Goal: Navigation & Orientation: Find specific page/section

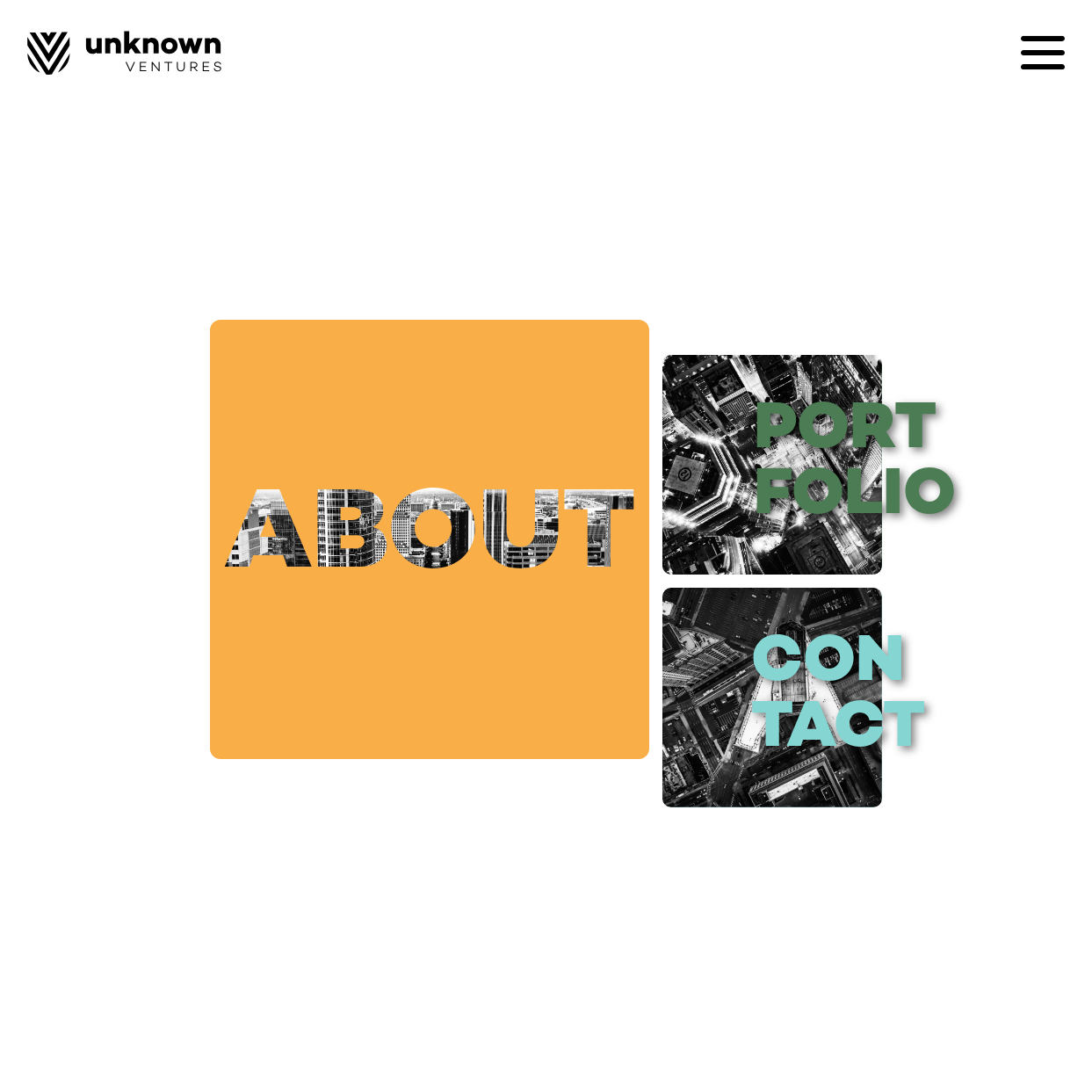
click at [411, 559] on link "about" at bounding box center [429, 539] width 439 height 439
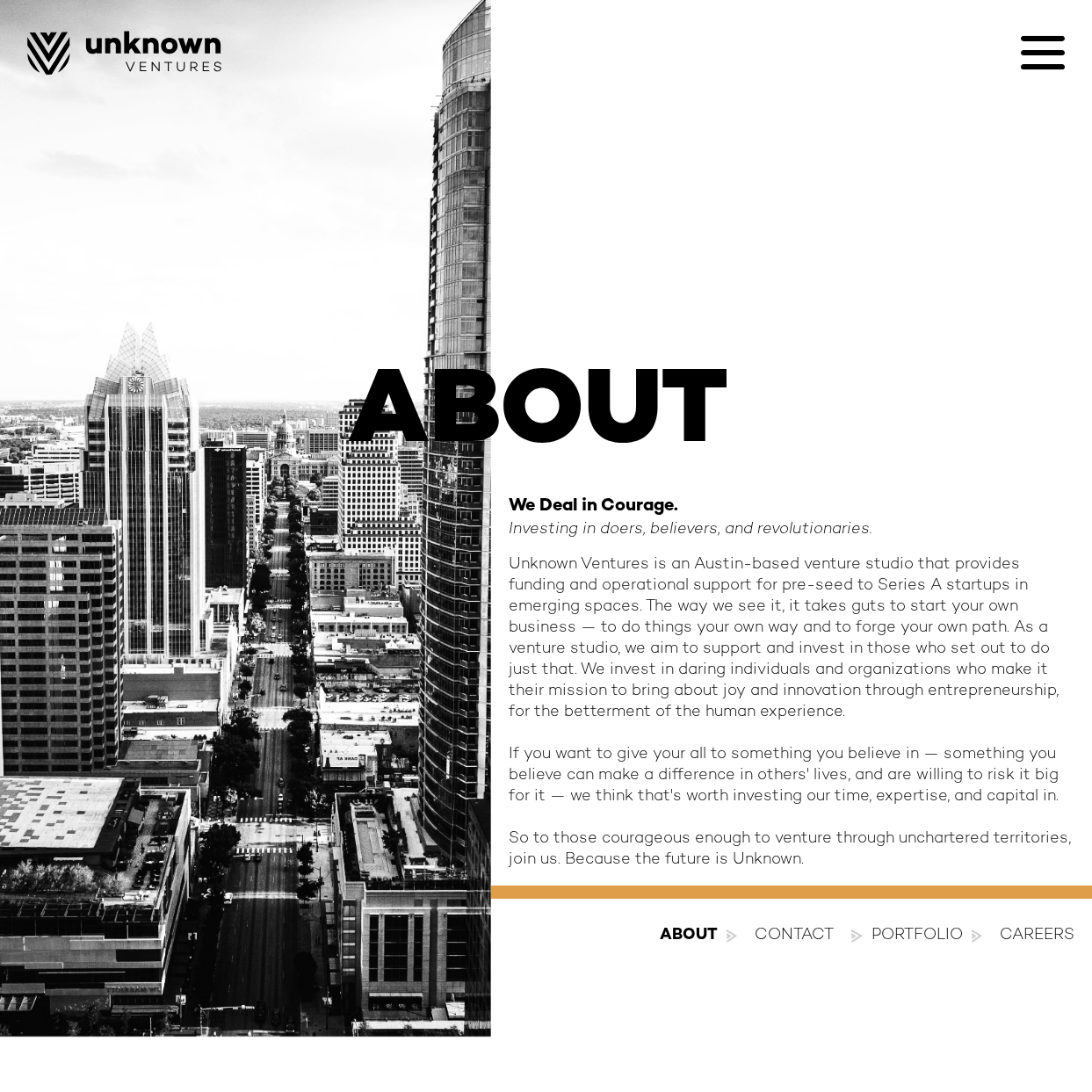
click at [1052, 70] on icon at bounding box center [1043, 53] width 44 height 44
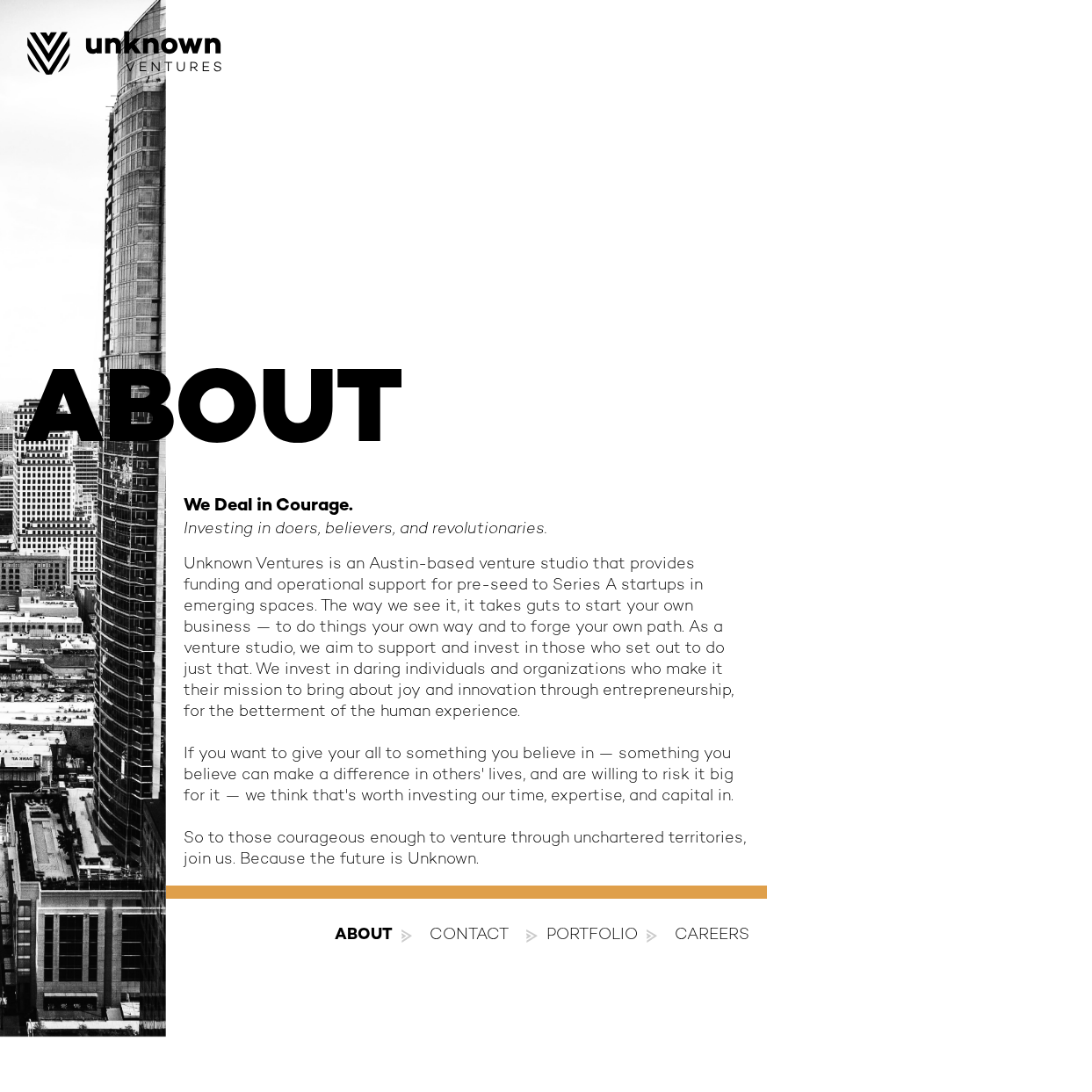
click at [1052, 69] on div at bounding box center [1043, 53] width 44 height 44
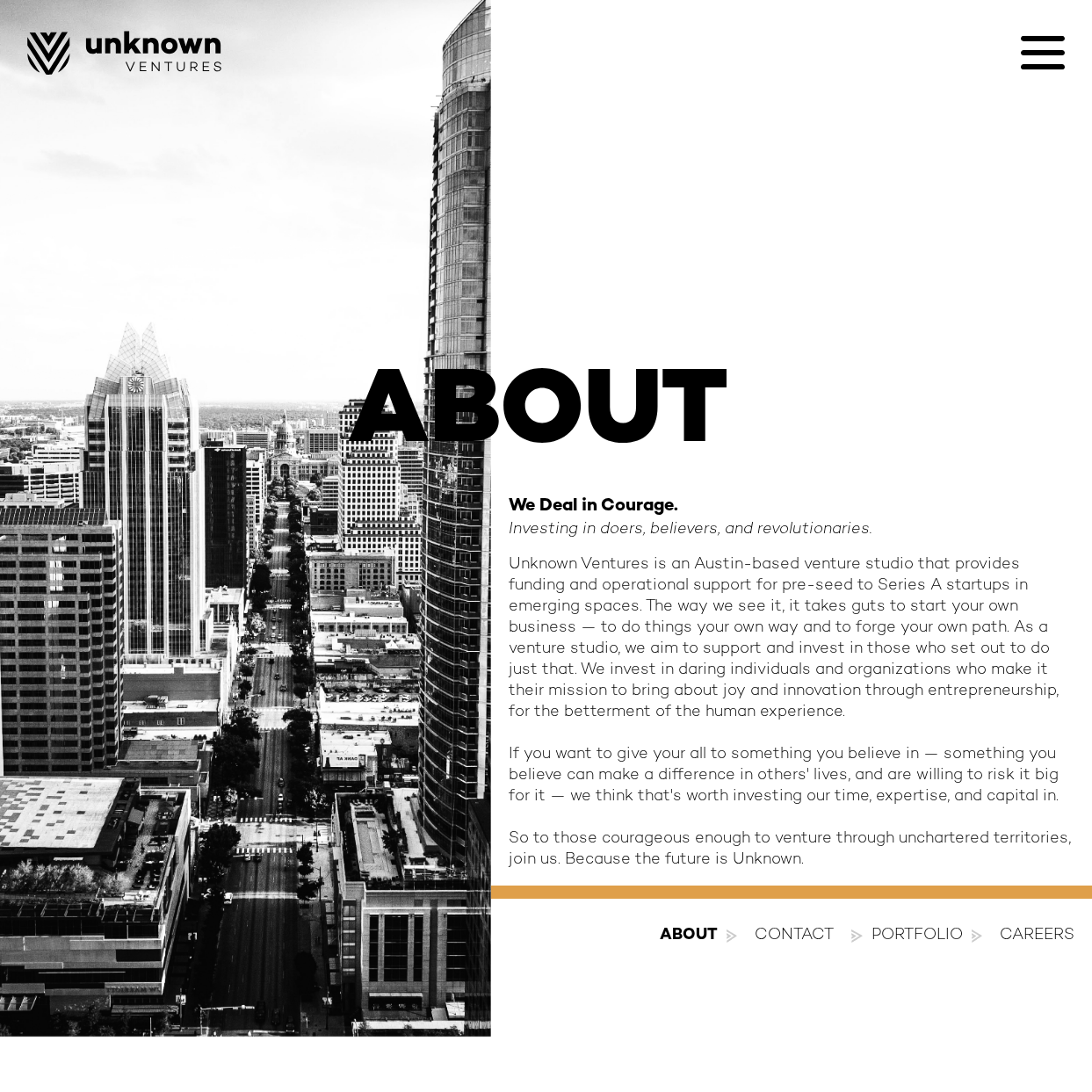
click at [823, 942] on div "contact" at bounding box center [794, 936] width 80 height 21
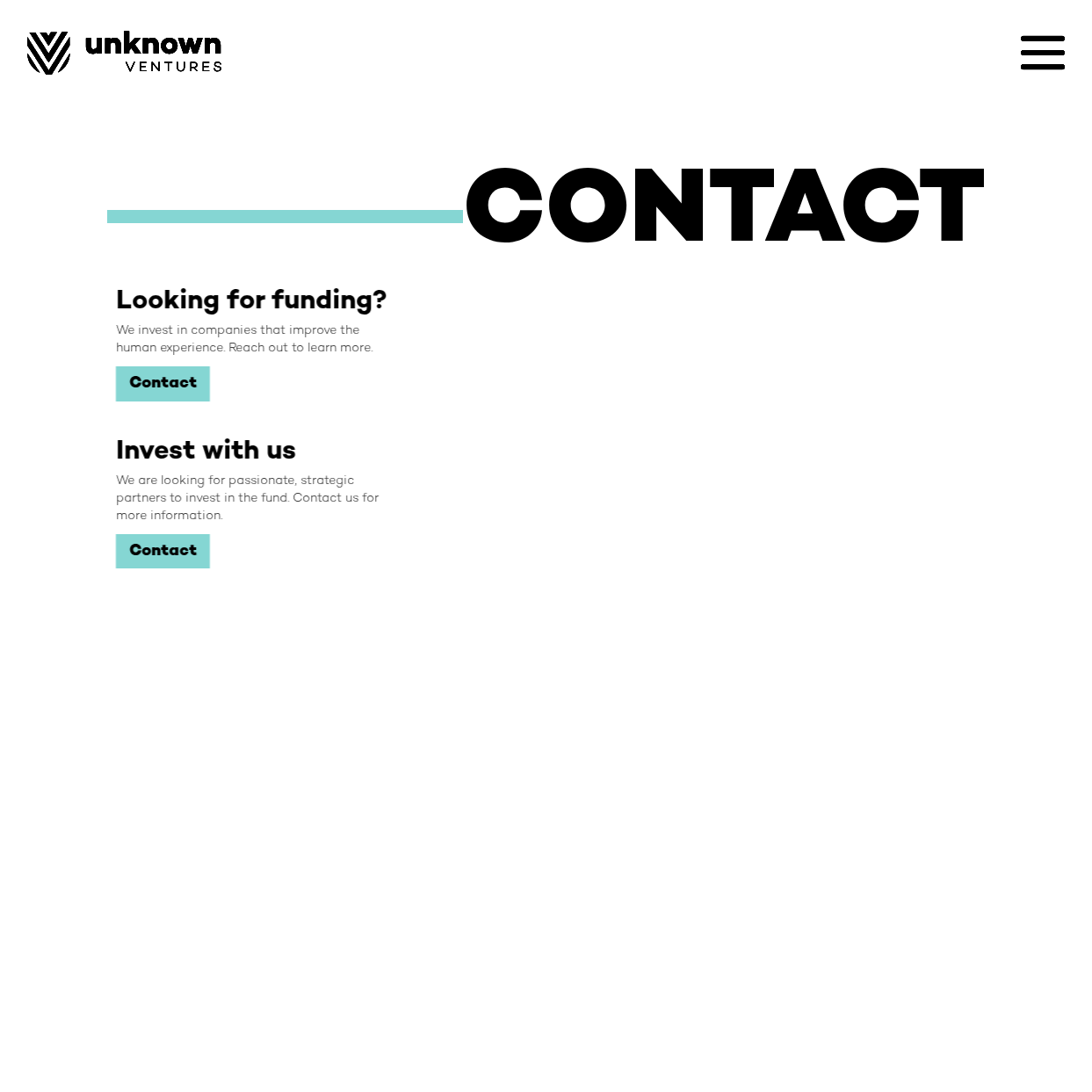
click at [1040, 68] on icon at bounding box center [1043, 67] width 44 height 6
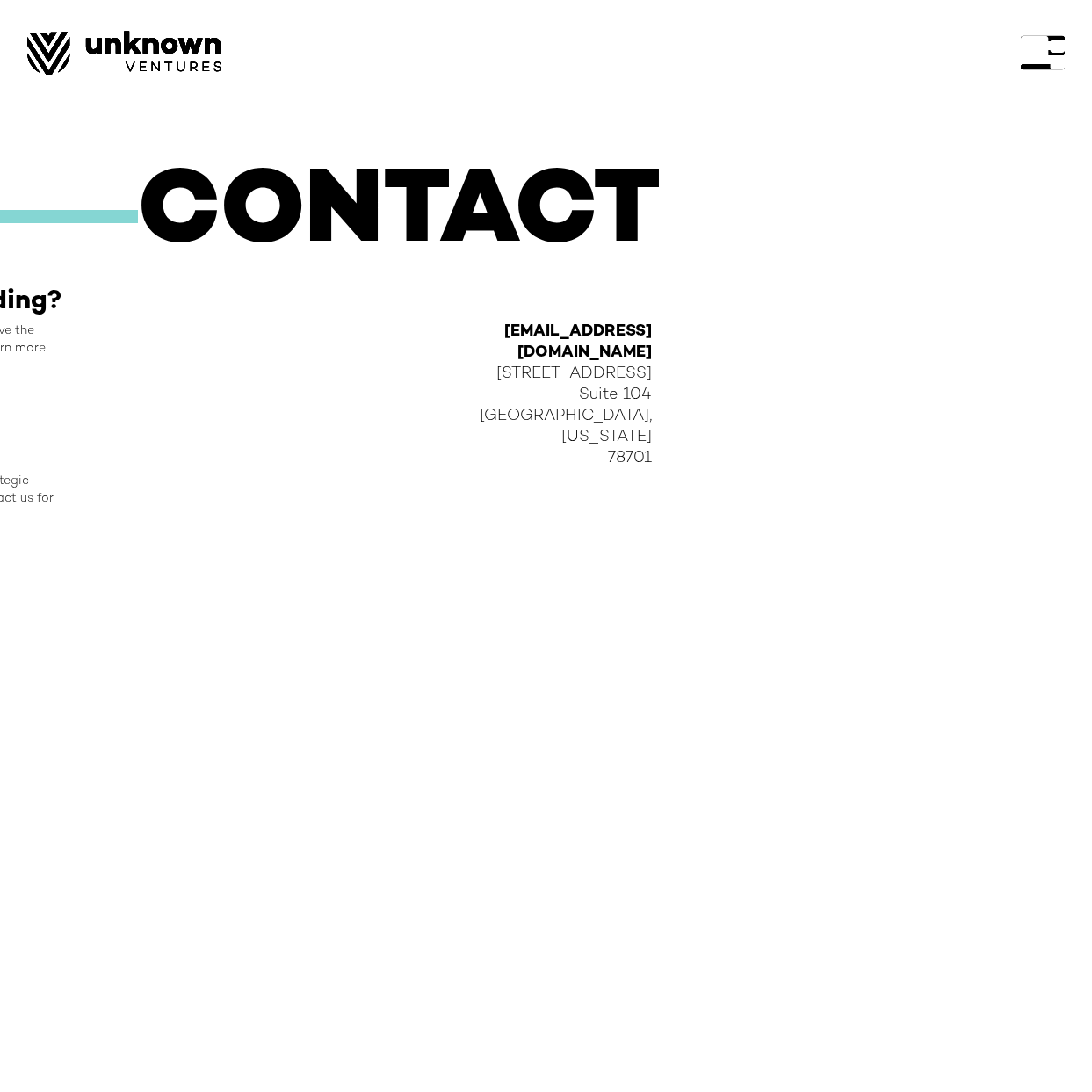
click at [1040, 68] on div at bounding box center [1043, 53] width 44 height 44
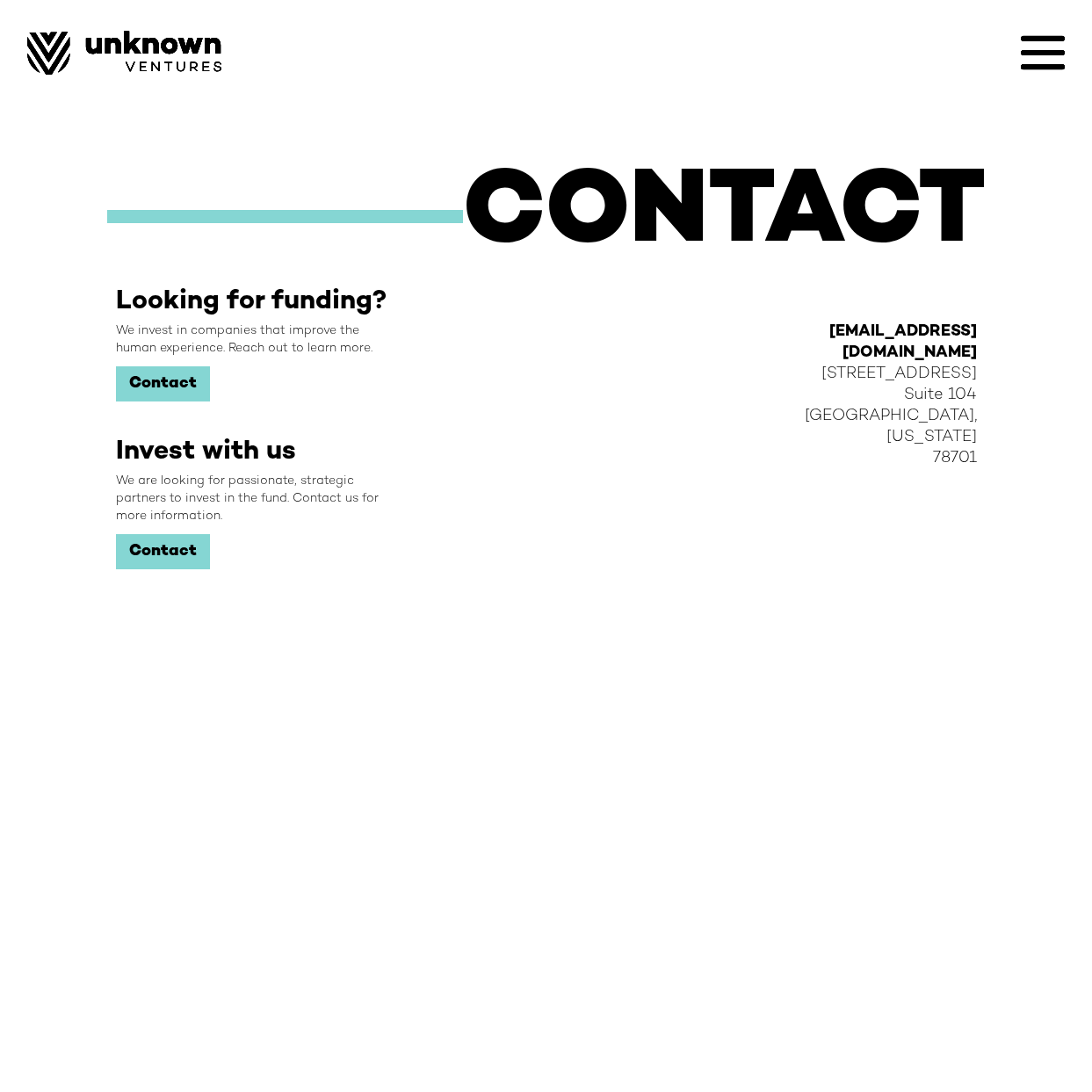
click at [1040, 68] on icon at bounding box center [1043, 67] width 44 height 6
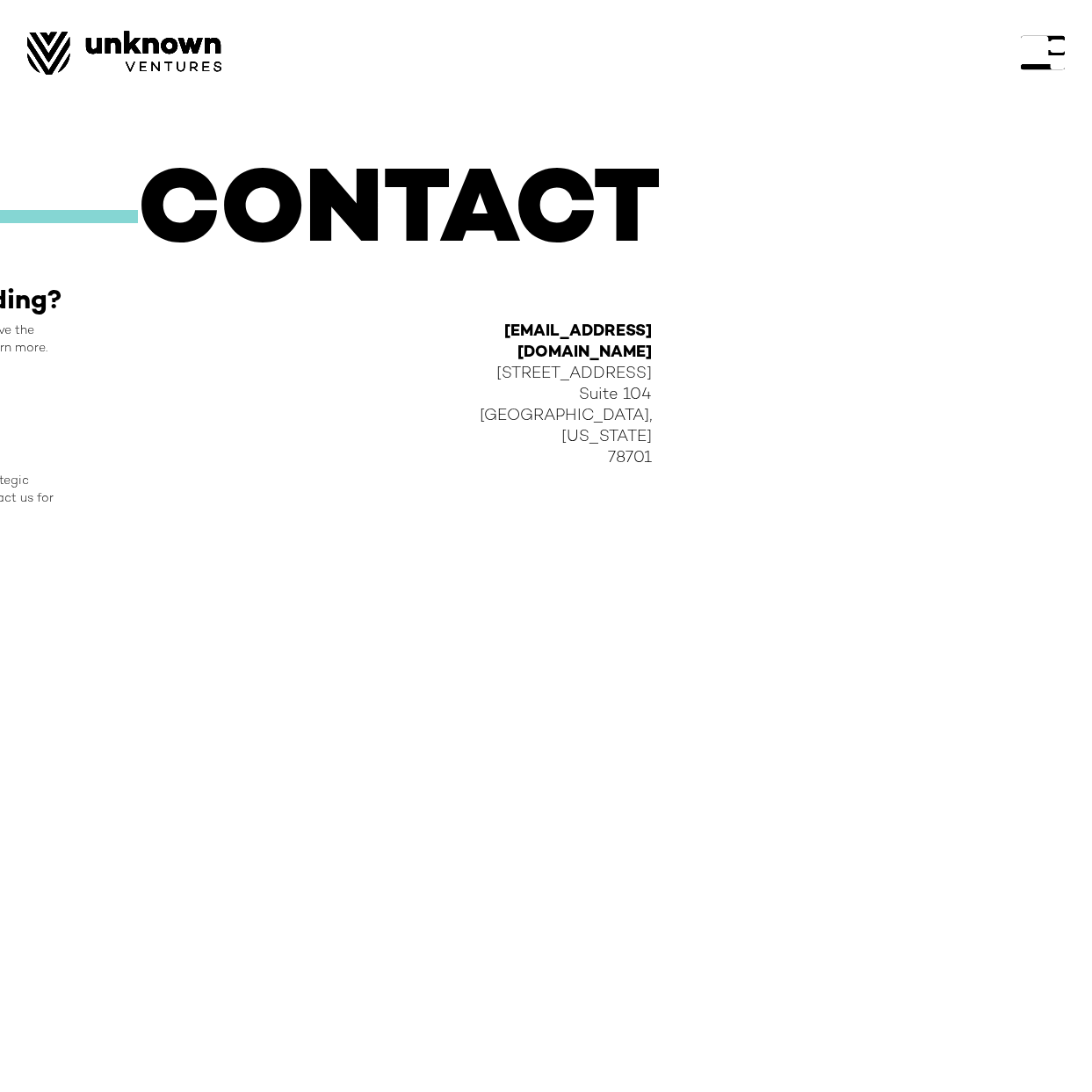
click at [1040, 68] on div at bounding box center [1043, 53] width 44 height 44
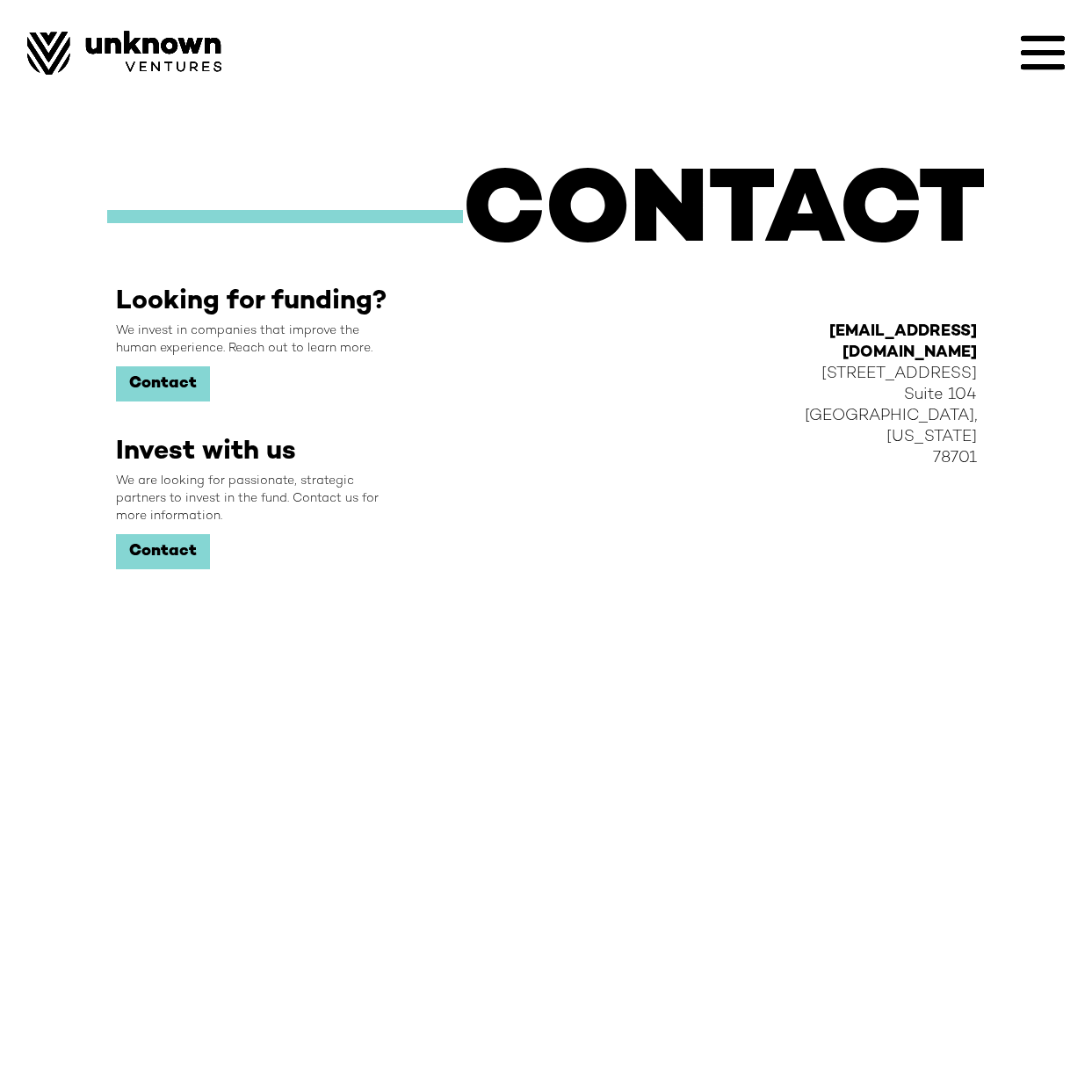
click at [95, 44] on img at bounding box center [124, 53] width 194 height 44
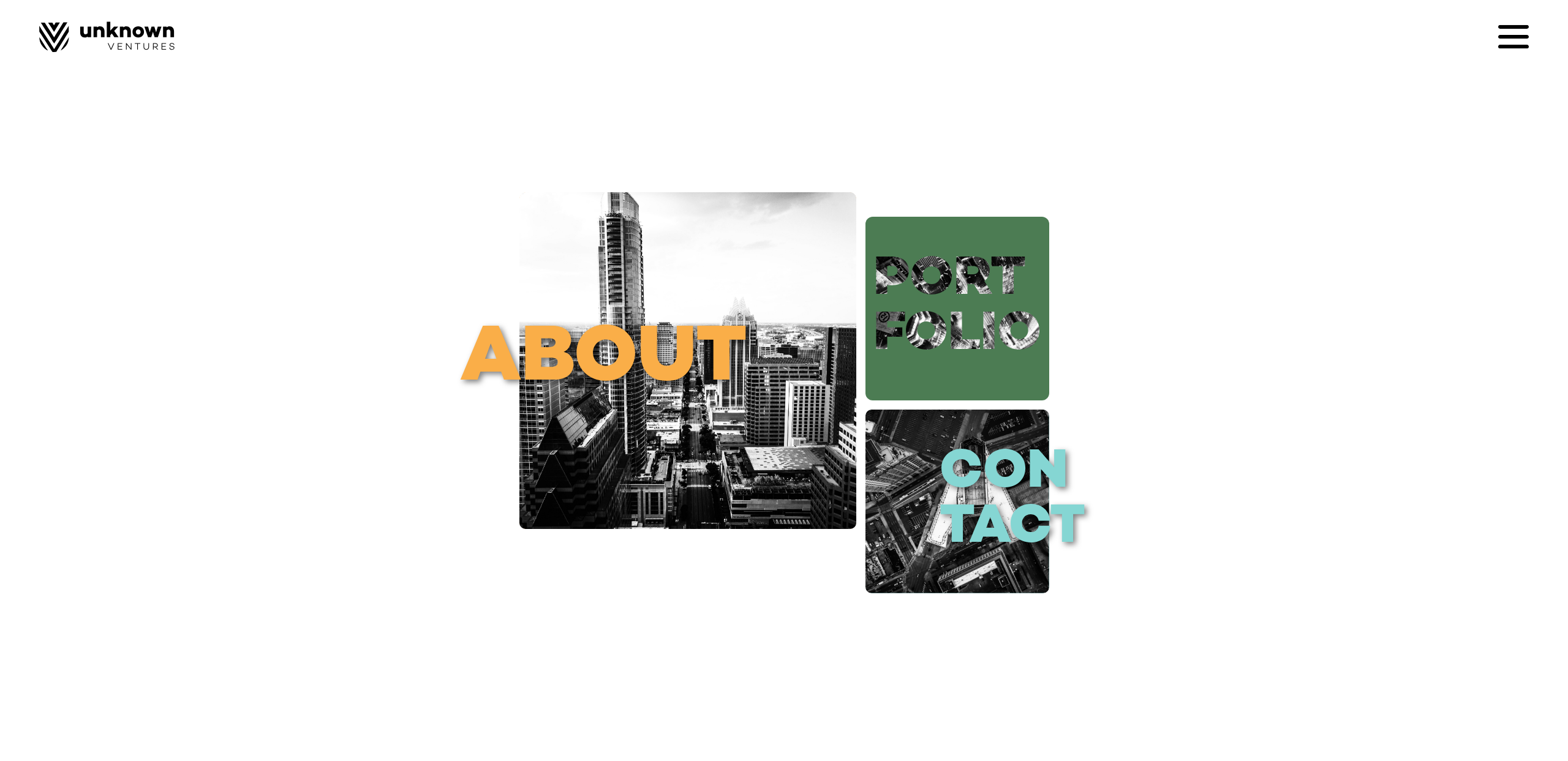
click at [760, 336] on link "port folio" at bounding box center [957, 308] width 184 height 184
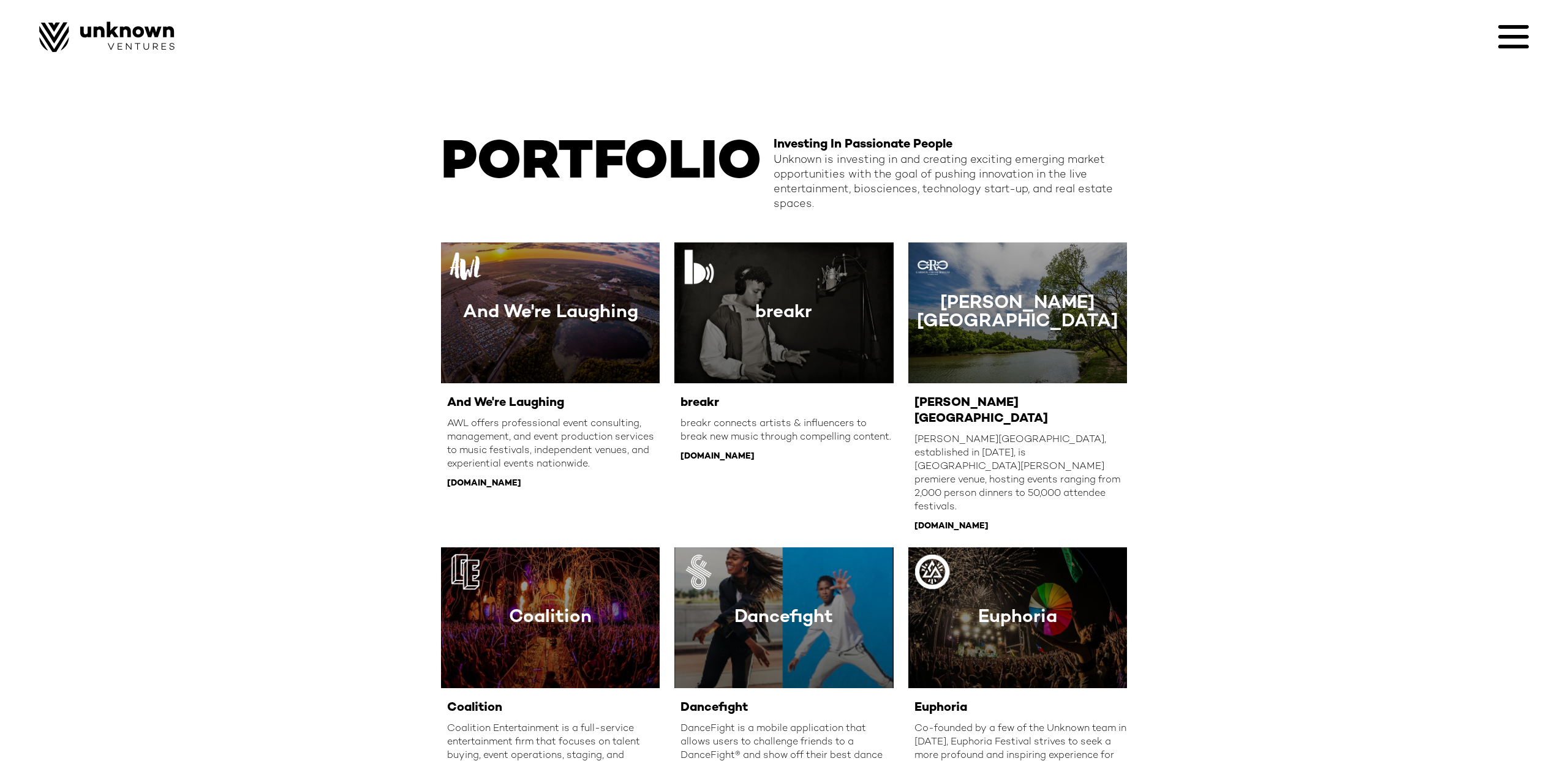
click at [1505, 31] on icon at bounding box center [1514, 37] width 31 height 31
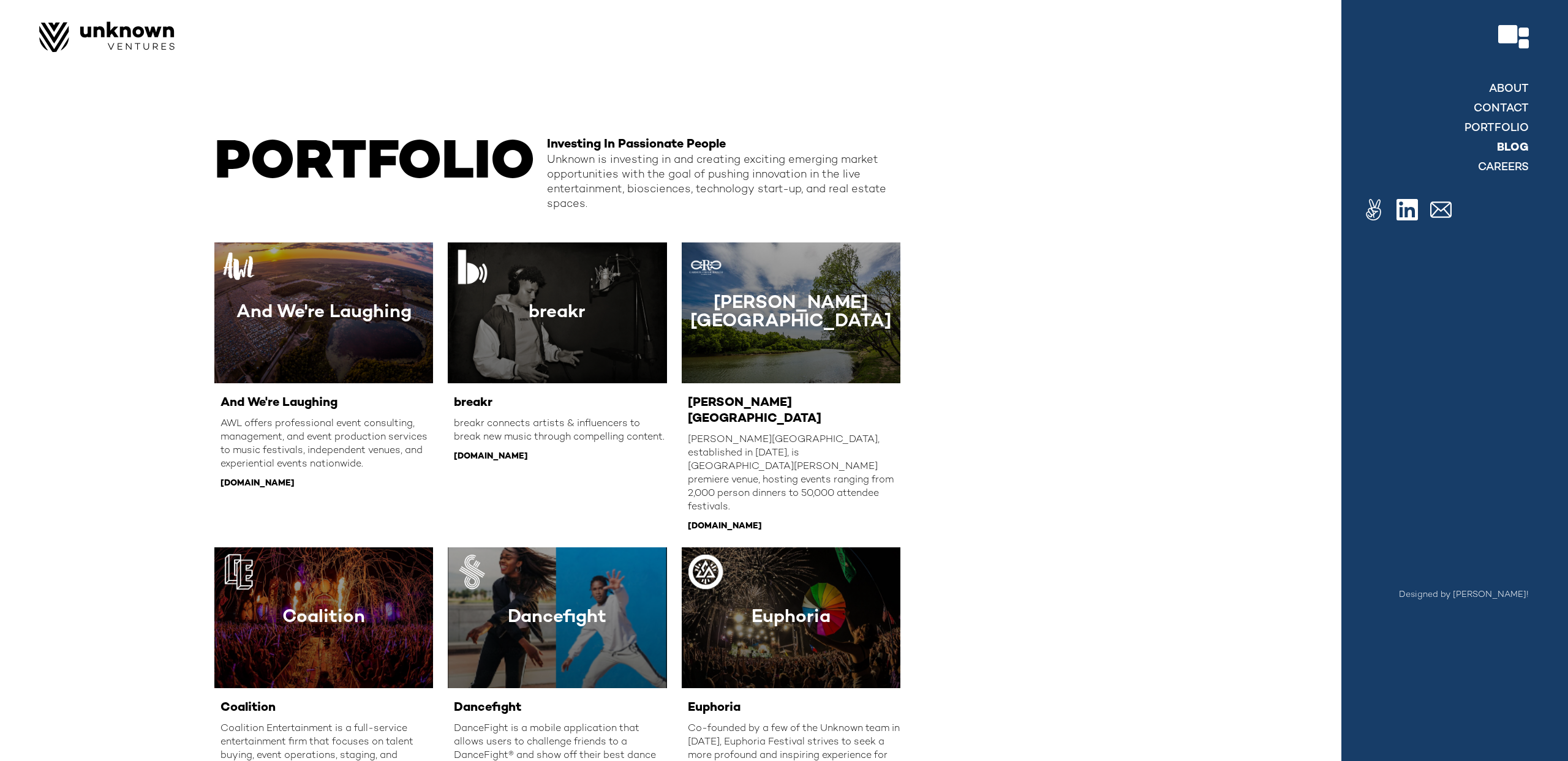
click at [1509, 151] on link "blog" at bounding box center [1513, 148] width 32 height 15
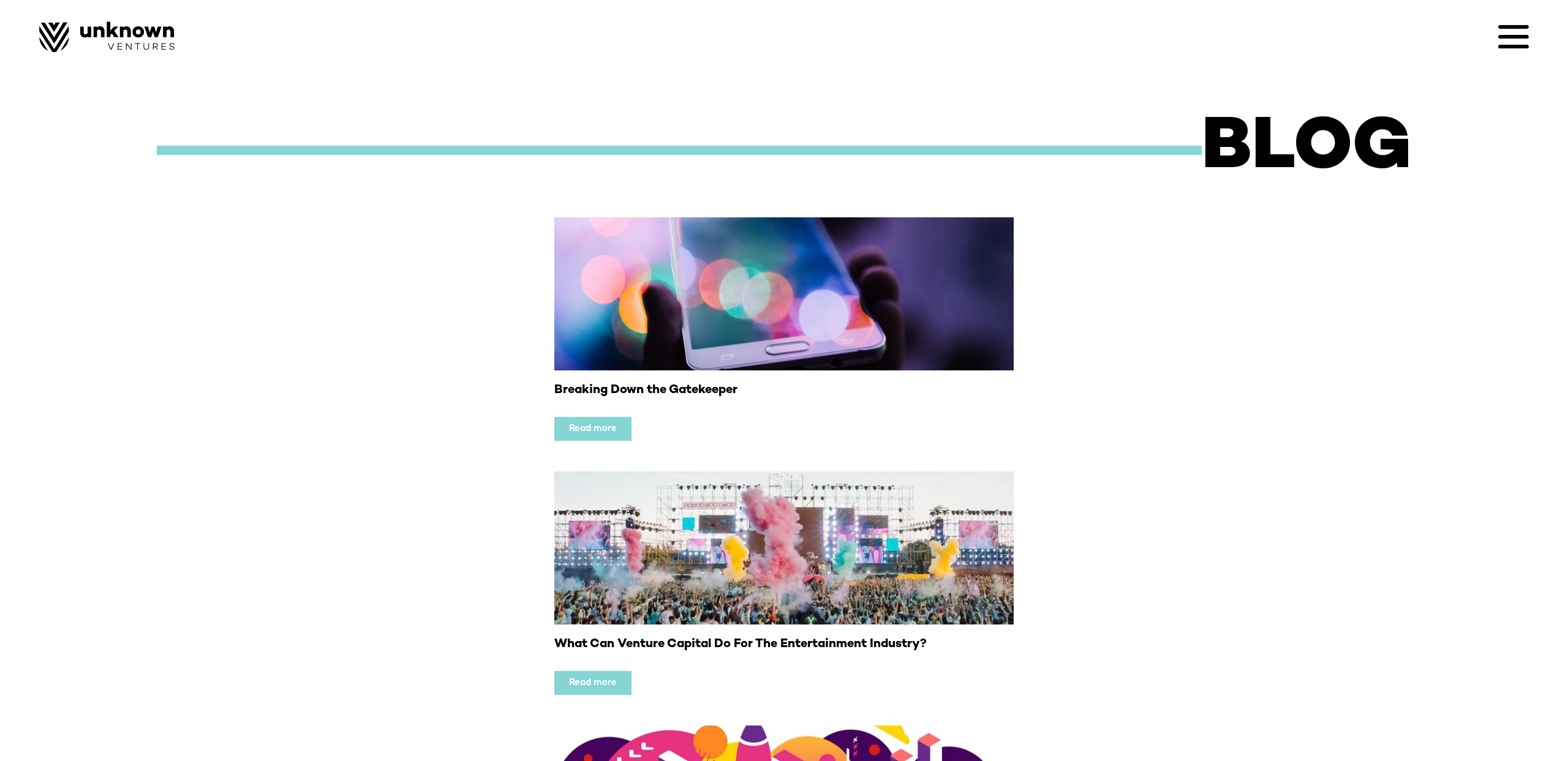
click at [1515, 50] on icon at bounding box center [1514, 37] width 31 height 31
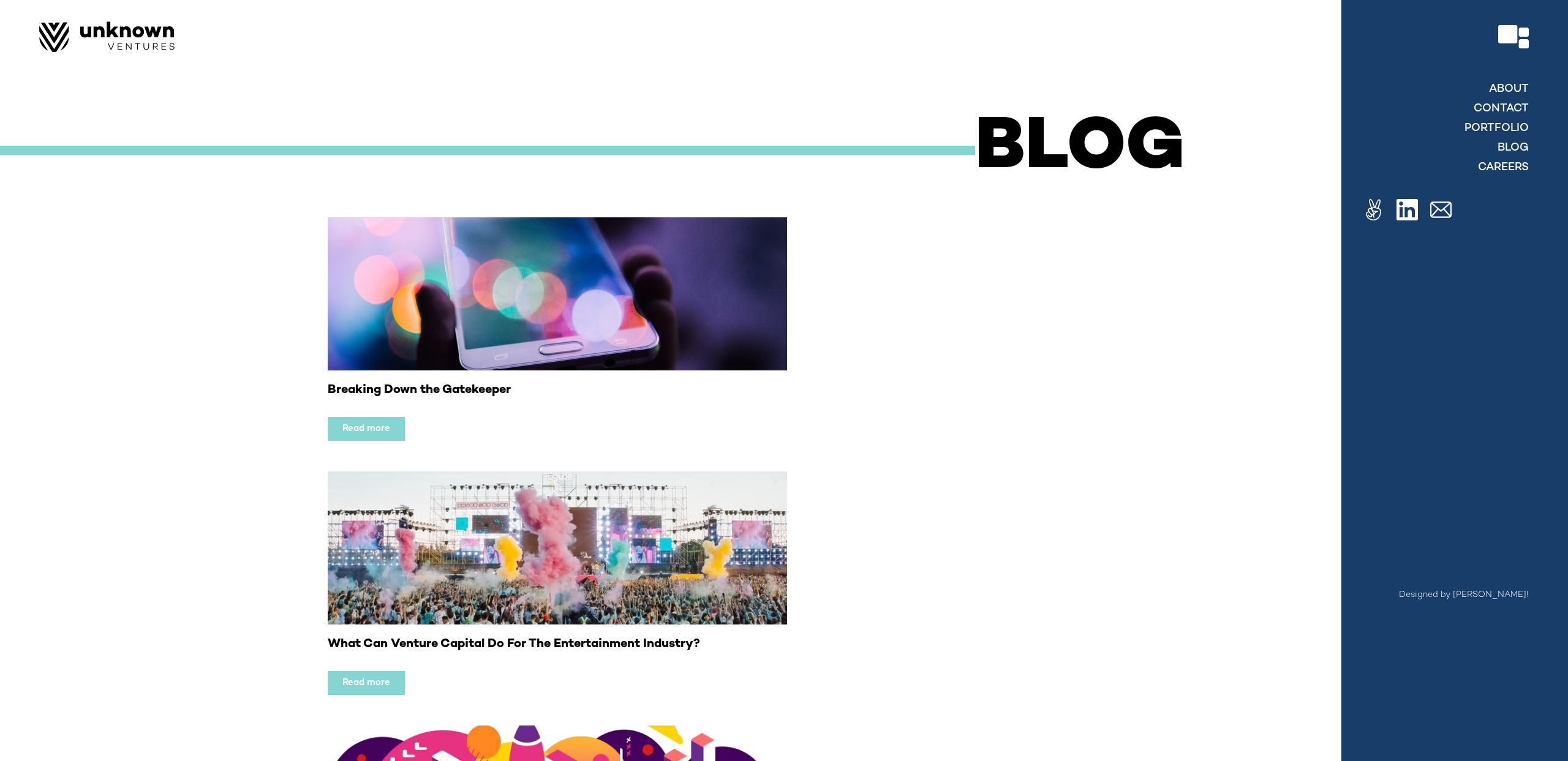
click at [1486, 159] on div "About contact Portfolio blog Careers" at bounding box center [1446, 129] width 166 height 98
click at [1486, 165] on link "Careers" at bounding box center [1503, 168] width 53 height 15
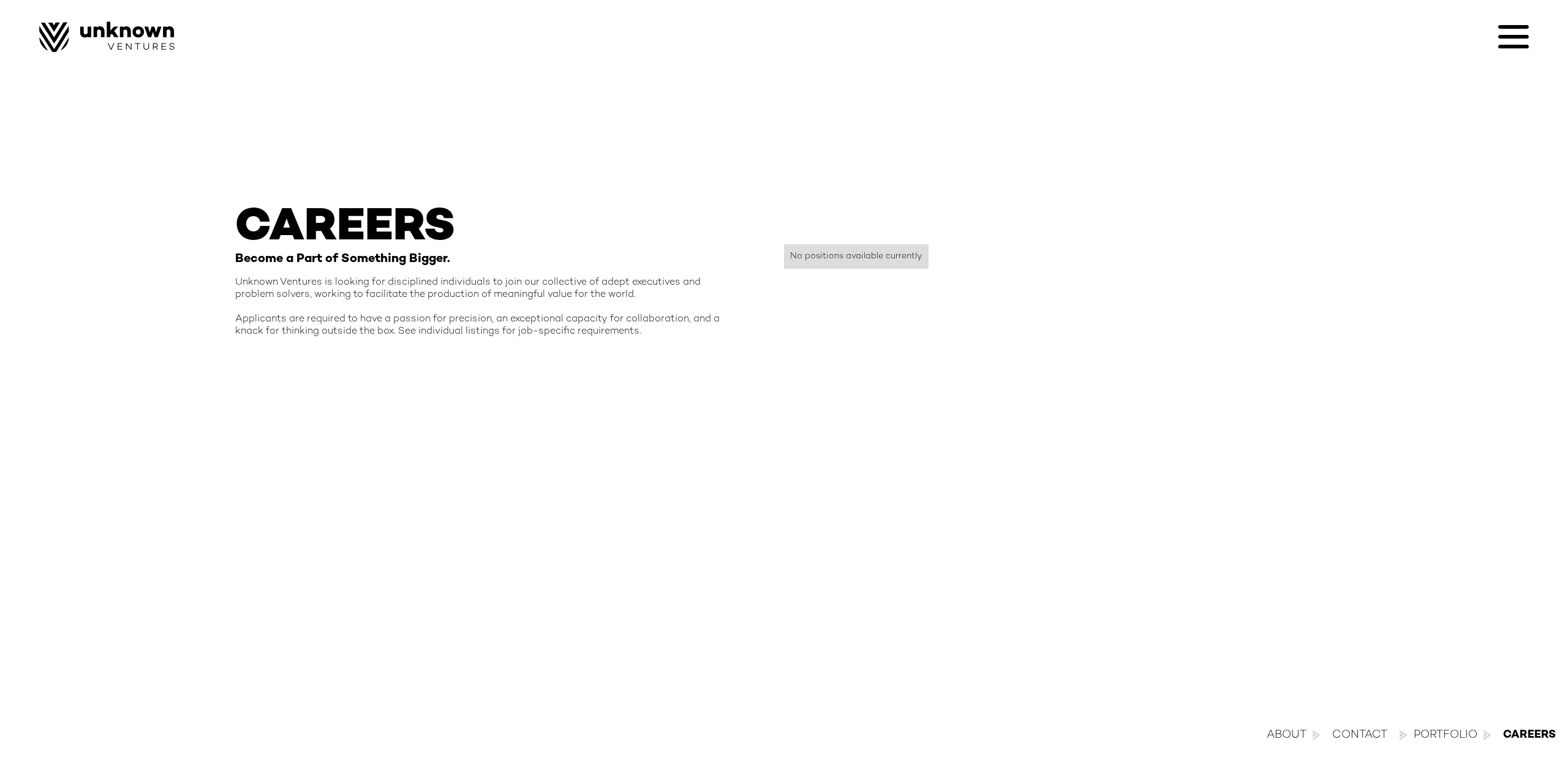
drag, startPoint x: 860, startPoint y: 263, endPoint x: 1007, endPoint y: 207, distance: 157.3
click at [860, 263] on div "No positions available currently." at bounding box center [857, 256] width 144 height 24
